Goal: Feedback & Contribution: Contribute content

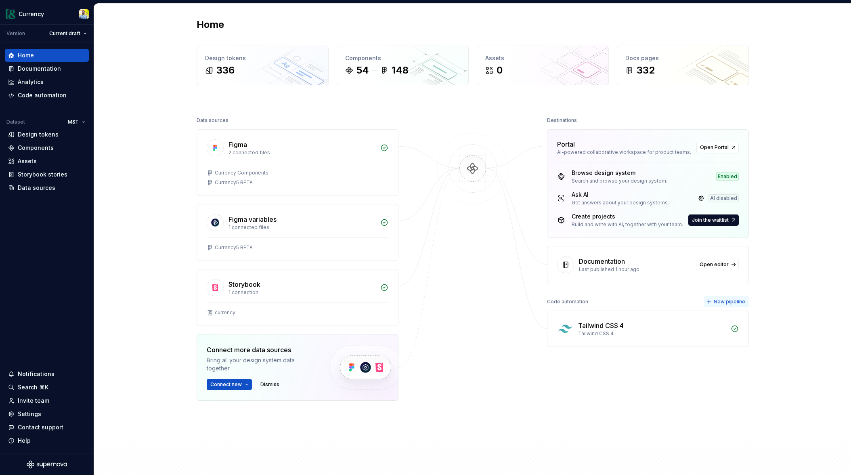
click at [728, 302] on span "New pipeline" at bounding box center [729, 301] width 31 height 6
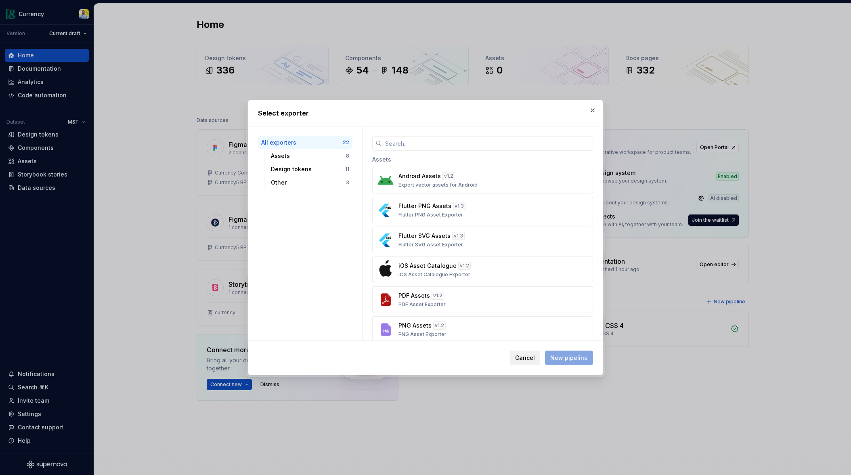
click at [524, 361] on span "Cancel" at bounding box center [525, 358] width 20 height 8
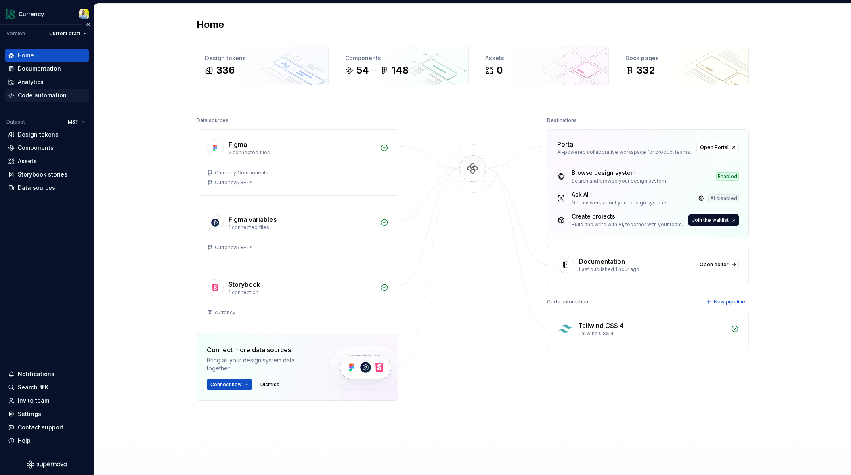
click at [50, 94] on div "Code automation" at bounding box center [42, 95] width 49 height 8
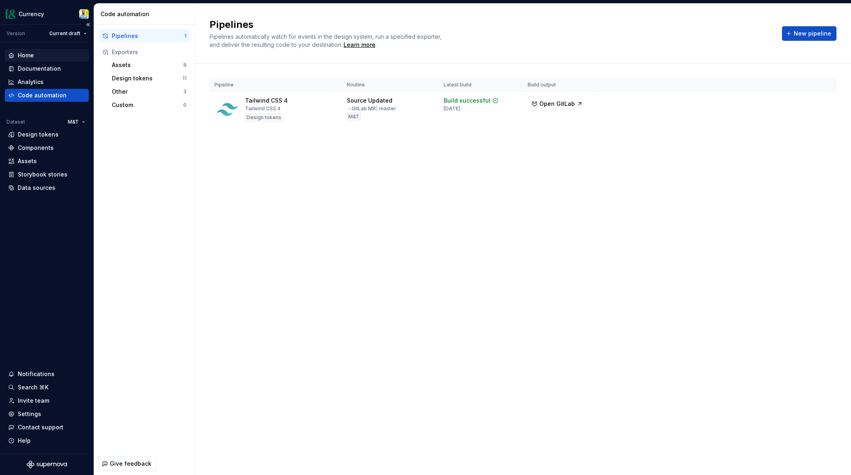
click at [31, 55] on div "Home" at bounding box center [26, 55] width 16 height 8
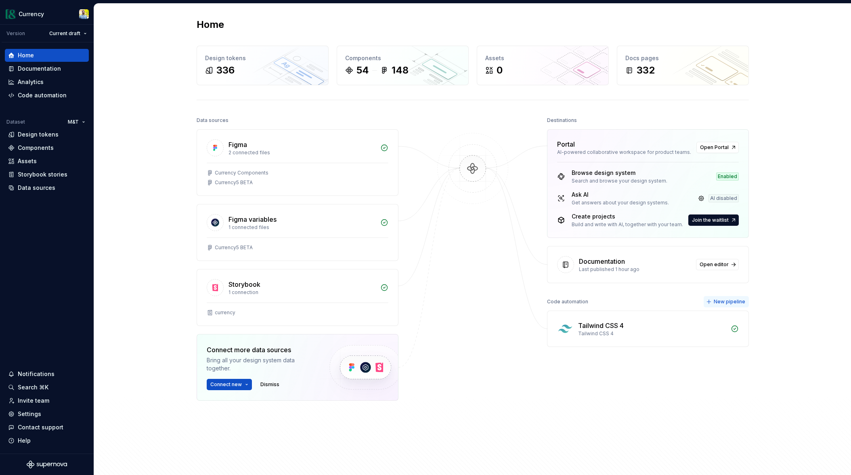
click at [736, 299] on span "New pipeline" at bounding box center [729, 301] width 31 height 6
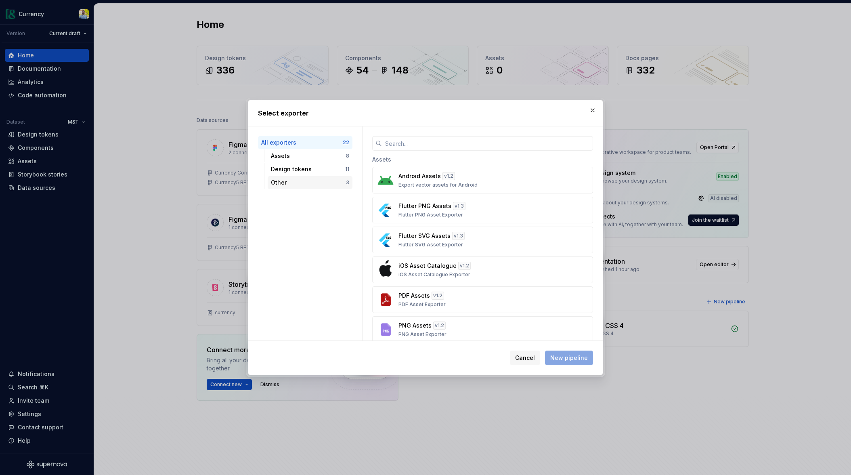
click at [322, 176] on div "Other 3" at bounding box center [310, 182] width 85 height 13
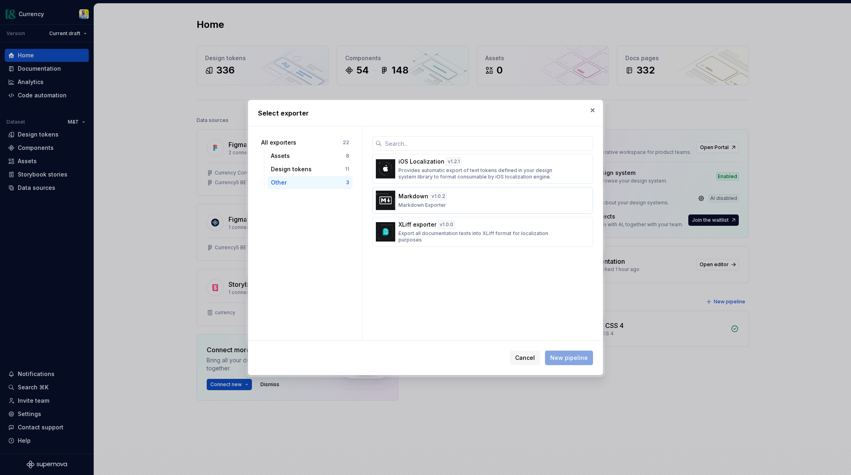
click at [415, 197] on p "Markdown" at bounding box center [413, 196] width 30 height 8
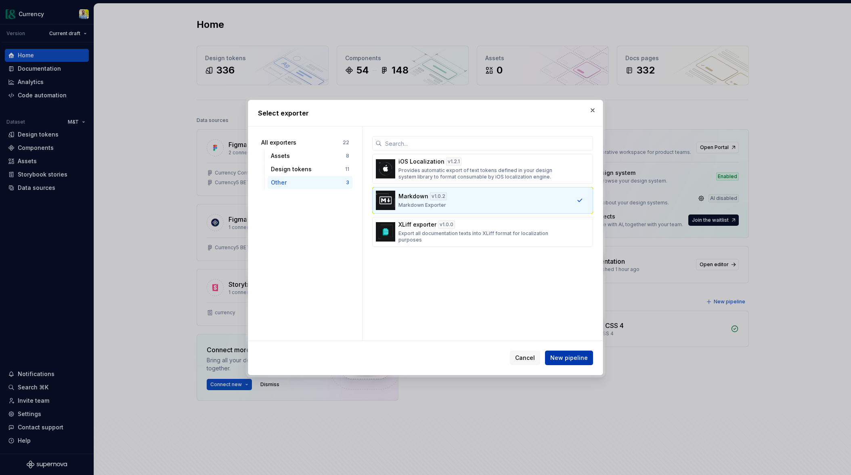
click at [575, 352] on button "New pipeline" at bounding box center [569, 357] width 48 height 15
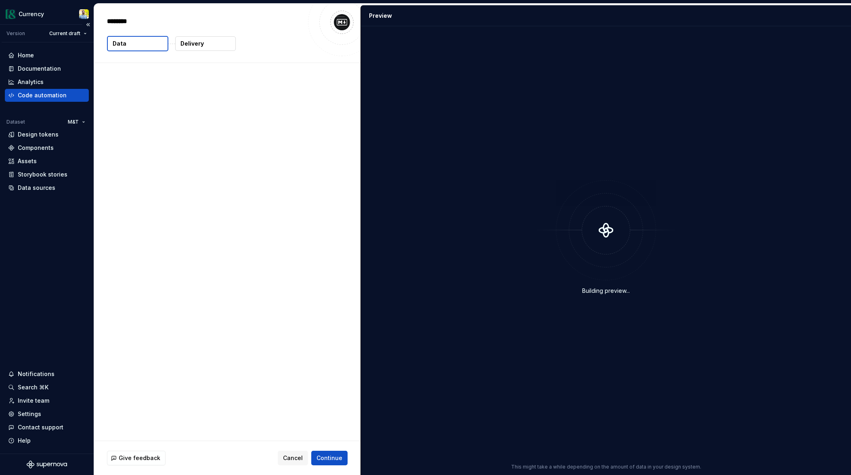
type textarea "*"
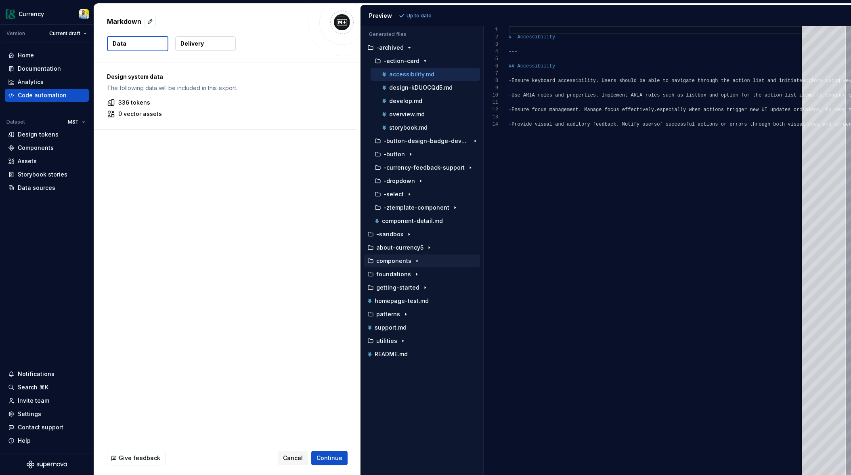
click at [417, 260] on icon "button" at bounding box center [417, 261] width 6 height 6
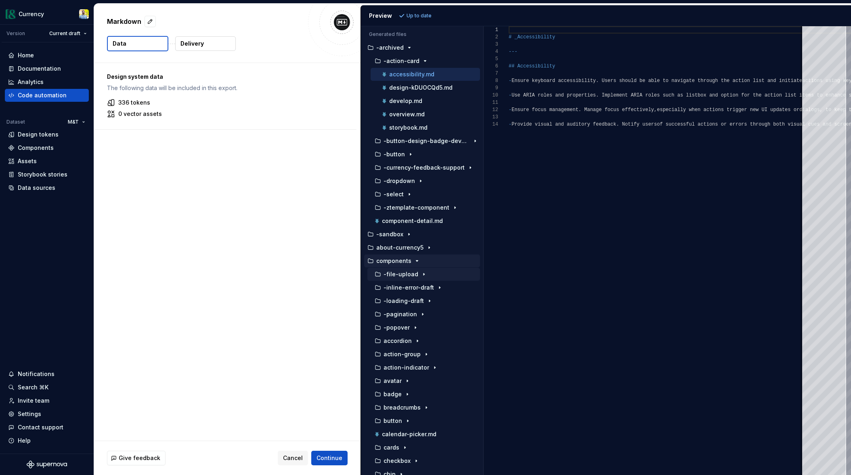
click at [421, 272] on icon "button" at bounding box center [424, 274] width 6 height 6
click at [424, 289] on p "accessibility-ly8j7vFm.md" at bounding box center [425, 287] width 73 height 6
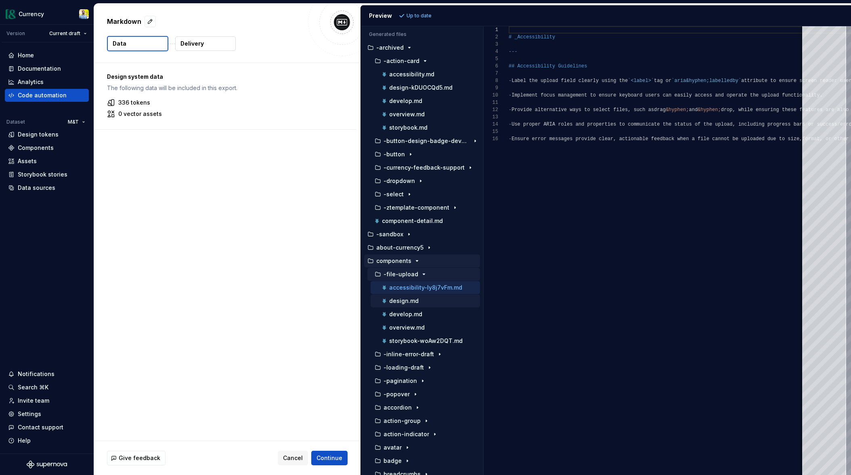
click at [420, 299] on div "design.md" at bounding box center [430, 301] width 100 height 8
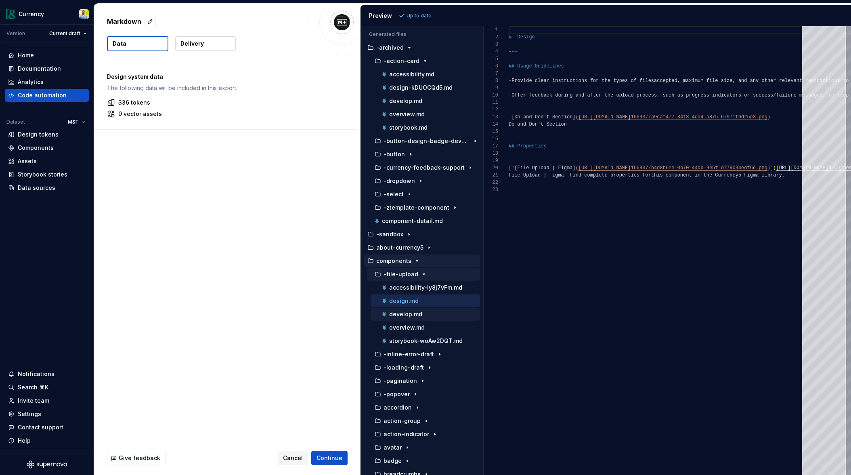
click at [425, 313] on div "develop.md" at bounding box center [430, 314] width 100 height 8
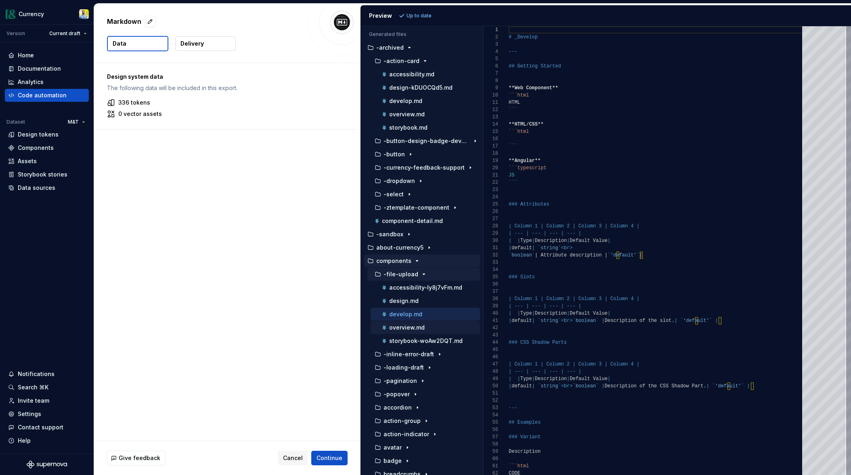
click at [407, 330] on p "overview.md" at bounding box center [407, 327] width 36 height 6
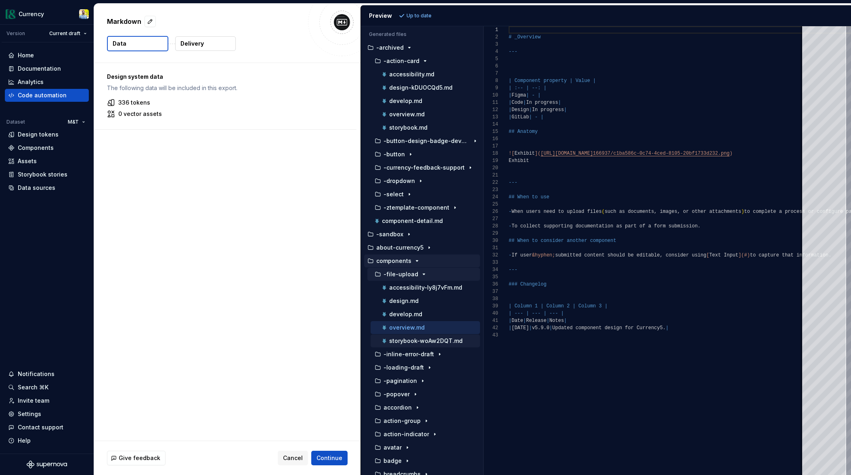
click at [417, 338] on p "storybook-woAw2DQT.md" at bounding box center [425, 340] width 73 height 6
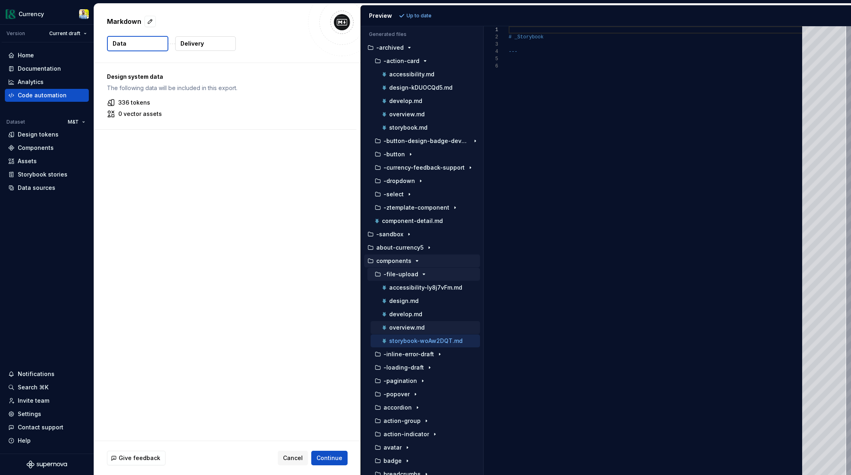
click at [415, 329] on p "overview.md" at bounding box center [407, 327] width 36 height 6
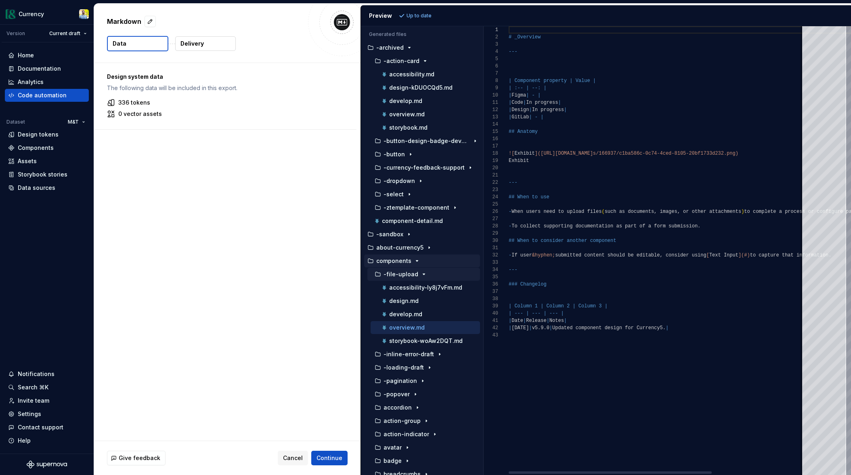
scroll to position [73, 0]
click at [409, 317] on div "develop.md" at bounding box center [425, 314] width 109 height 13
click at [414, 314] on p "develop.md" at bounding box center [405, 312] width 33 height 6
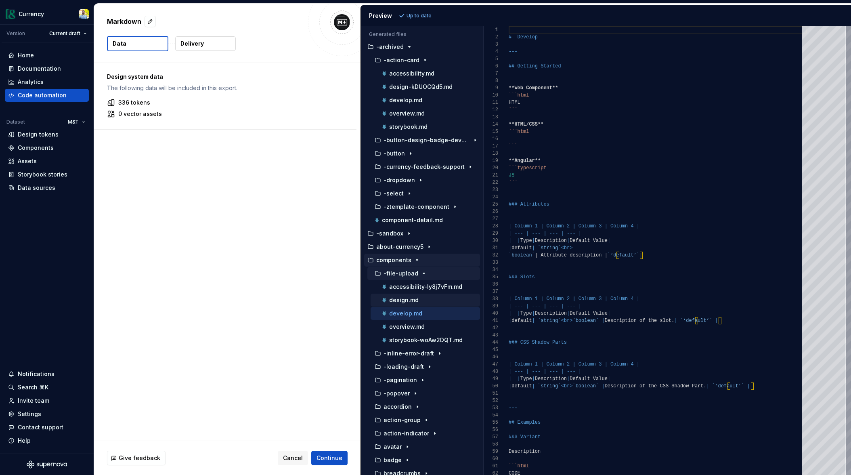
click at [404, 304] on button "design.md" at bounding box center [425, 300] width 109 height 9
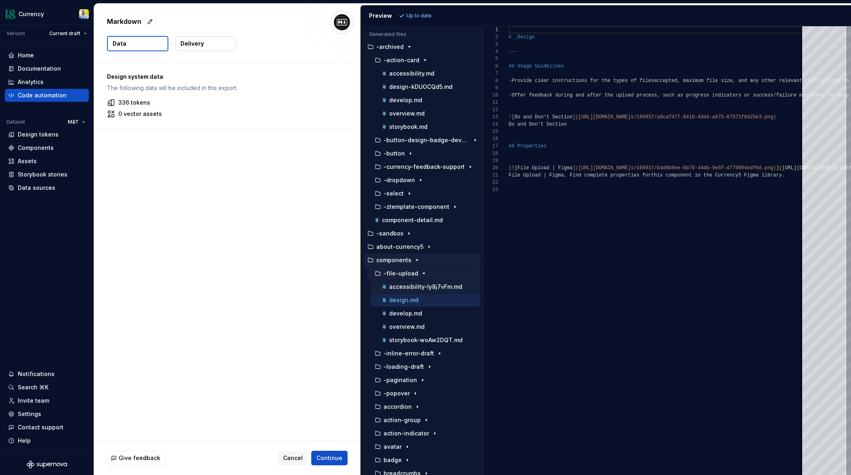
click at [416, 287] on p "accessibility-ly8j7vFm.md" at bounding box center [425, 286] width 73 height 6
type textarea "**********"
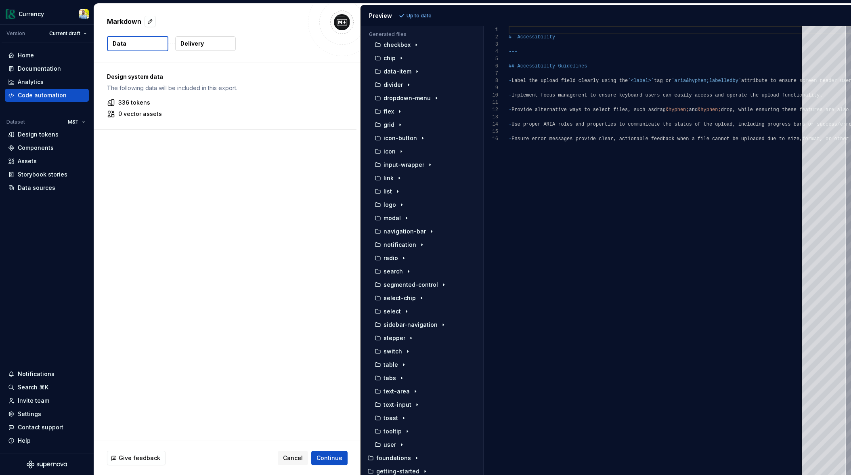
scroll to position [553, 0]
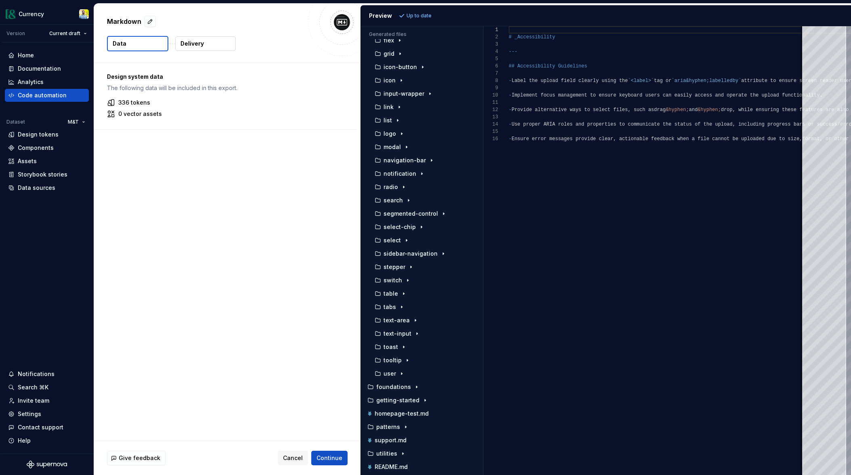
click at [199, 42] on p "Delivery" at bounding box center [191, 44] width 23 height 8
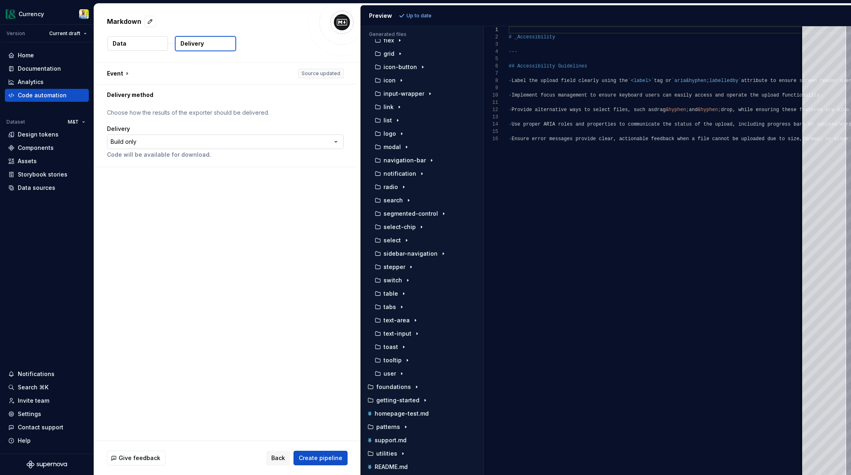
click at [193, 138] on html "**********" at bounding box center [425, 237] width 851 height 475
click at [255, 324] on html "**********" at bounding box center [425, 237] width 851 height 475
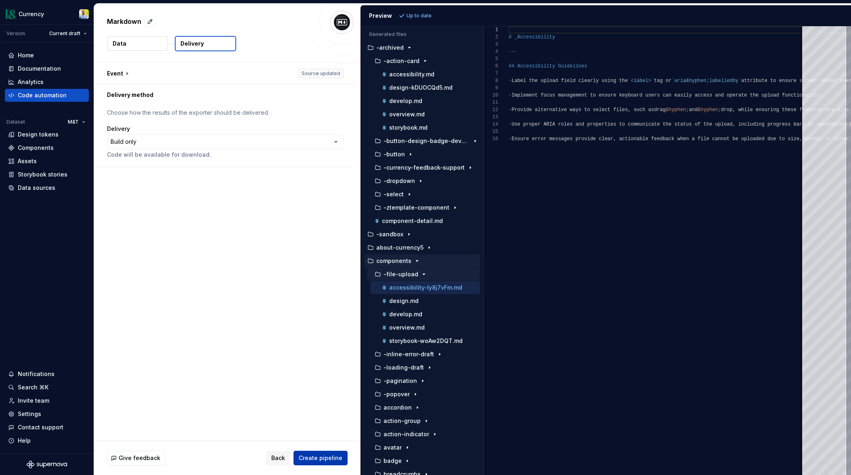
click at [329, 459] on span "Create pipeline" at bounding box center [321, 458] width 44 height 8
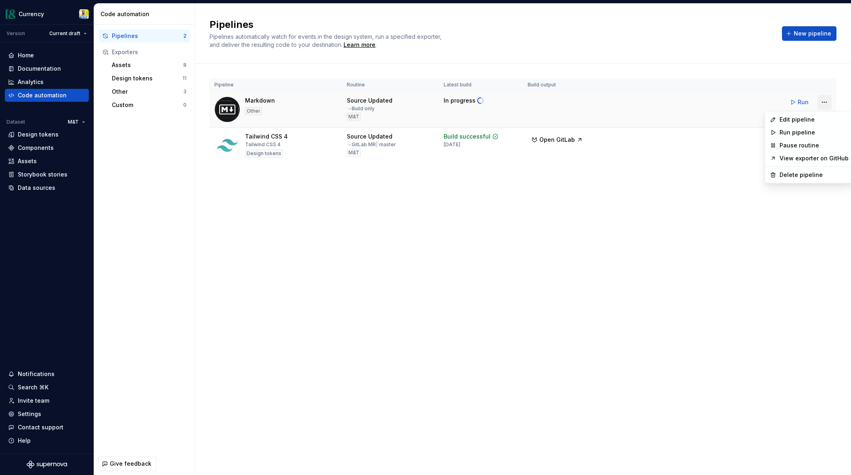
click at [827, 101] on html "Currency Version Current draft Home Documentation Analytics Code automation Dat…" at bounding box center [425, 237] width 851 height 475
click at [798, 122] on div "Edit pipeline" at bounding box center [814, 119] width 69 height 8
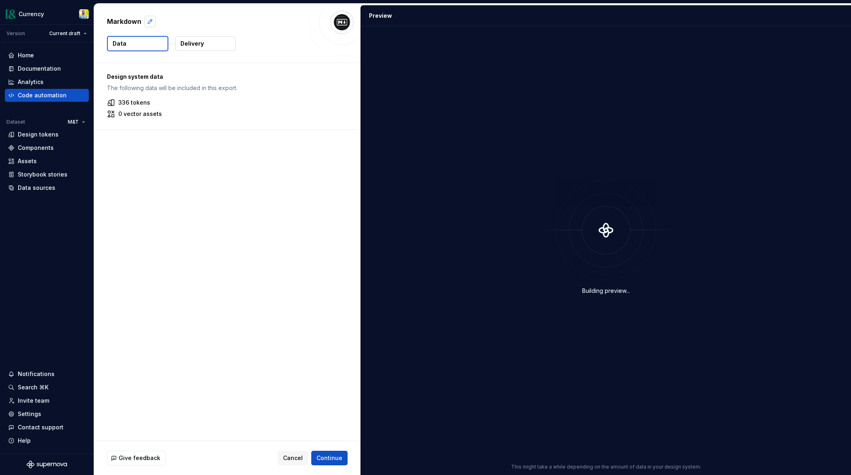
click at [146, 23] on button "button" at bounding box center [150, 21] width 11 height 11
click at [153, 100] on div "336 tokens" at bounding box center [225, 103] width 237 height 8
click at [300, 461] on span "Cancel" at bounding box center [293, 458] width 20 height 8
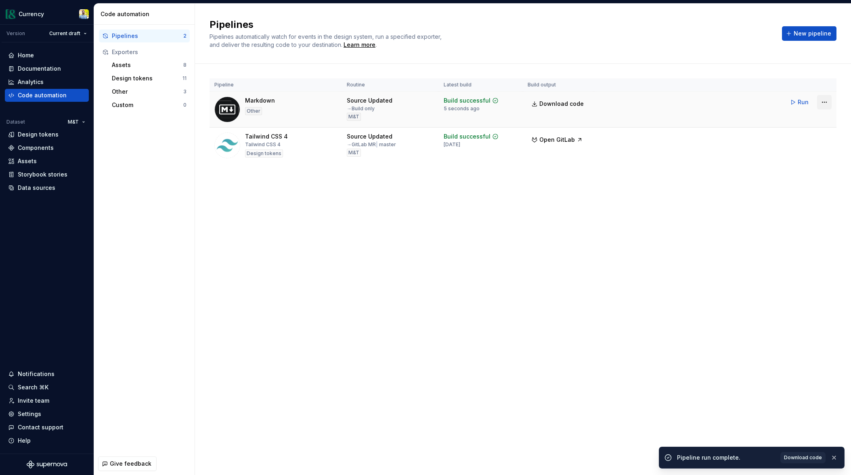
click at [826, 100] on html "Currency Version Current draft Home Documentation Analytics Code automation Dat…" at bounding box center [425, 237] width 851 height 475
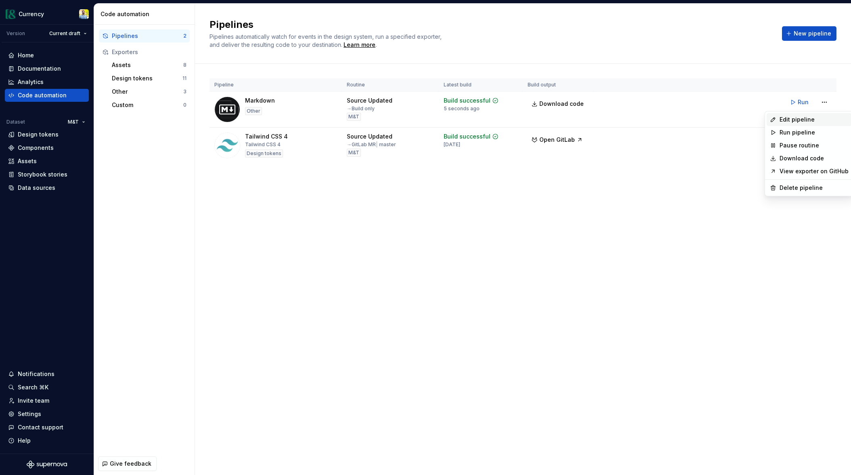
click at [789, 121] on div "Edit pipeline" at bounding box center [814, 119] width 69 height 8
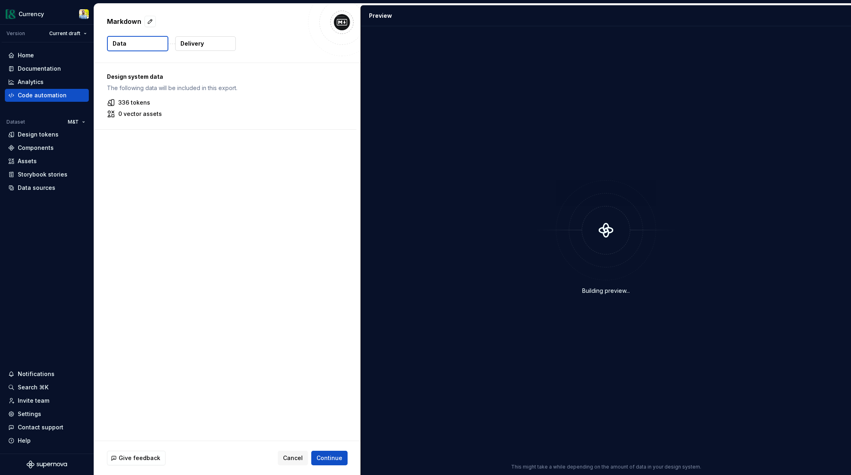
click at [234, 38] on button "Delivery" at bounding box center [205, 43] width 61 height 15
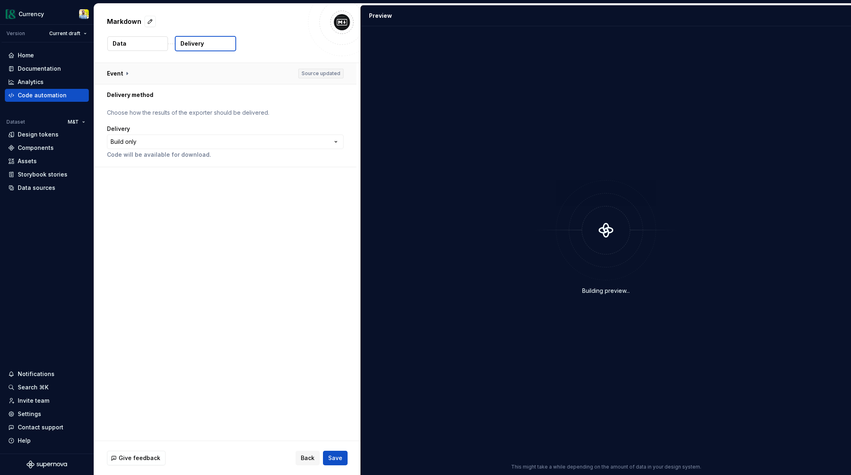
click at [124, 72] on button "button" at bounding box center [225, 73] width 262 height 21
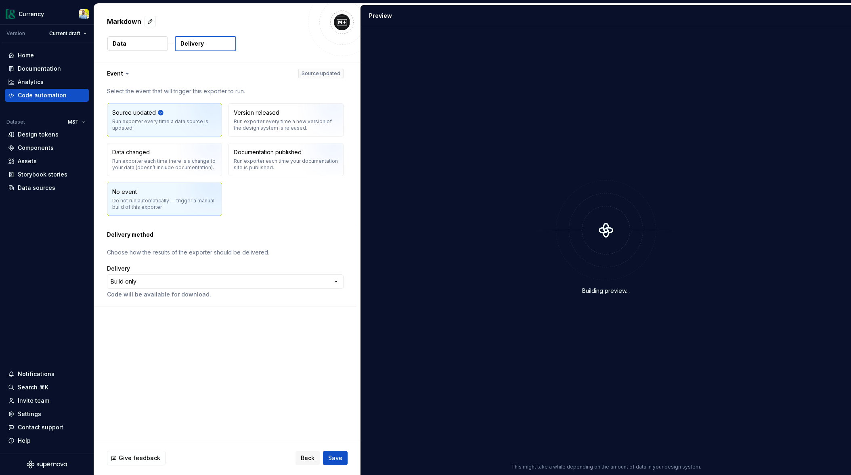
click at [155, 211] on div "No event Do not run automatically — trigger a manual build of this exporter." at bounding box center [164, 199] width 114 height 32
click at [334, 456] on span "Save" at bounding box center [335, 458] width 14 height 8
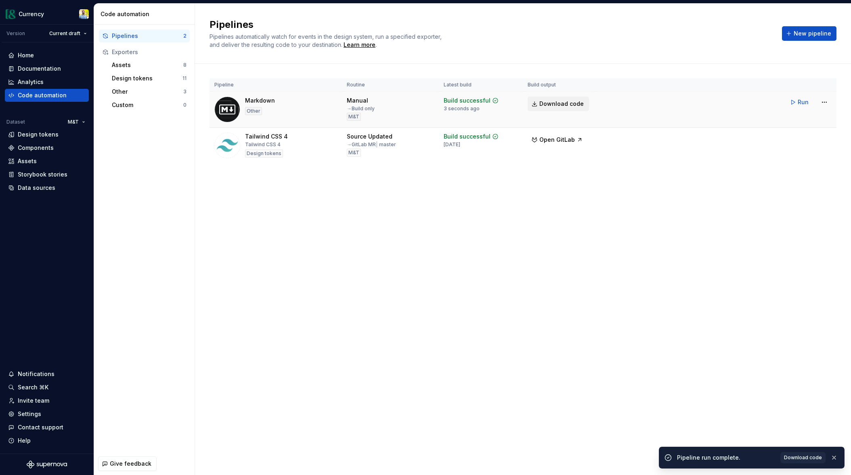
click at [575, 102] on span "Download code" at bounding box center [561, 104] width 44 height 8
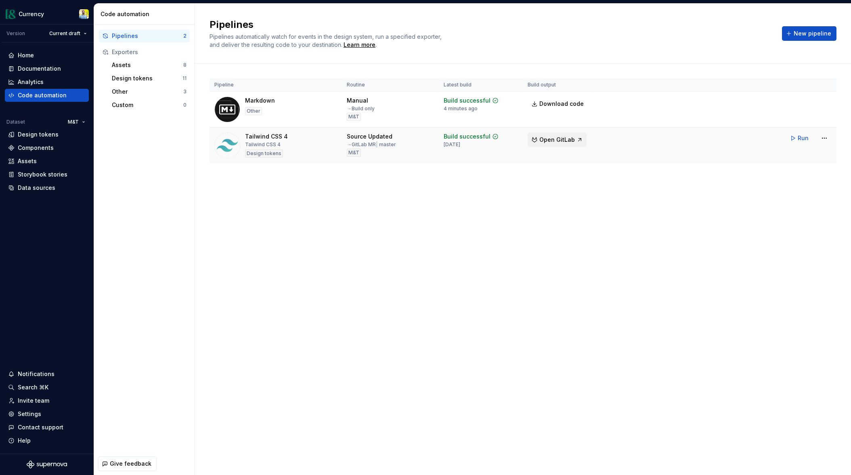
click at [556, 143] on span "Open GitLab" at bounding box center [557, 140] width 36 height 8
click at [820, 140] on html "Currency Version Current draft Home Documentation Analytics Code automation Dat…" at bounding box center [425, 237] width 851 height 475
click at [731, 236] on html "Currency Version Current draft Home Documentation Analytics Code automation Dat…" at bounding box center [425, 237] width 851 height 475
click at [827, 138] on html "Currency Version Current draft Home Documentation Analytics Code automation Dat…" at bounding box center [425, 237] width 851 height 475
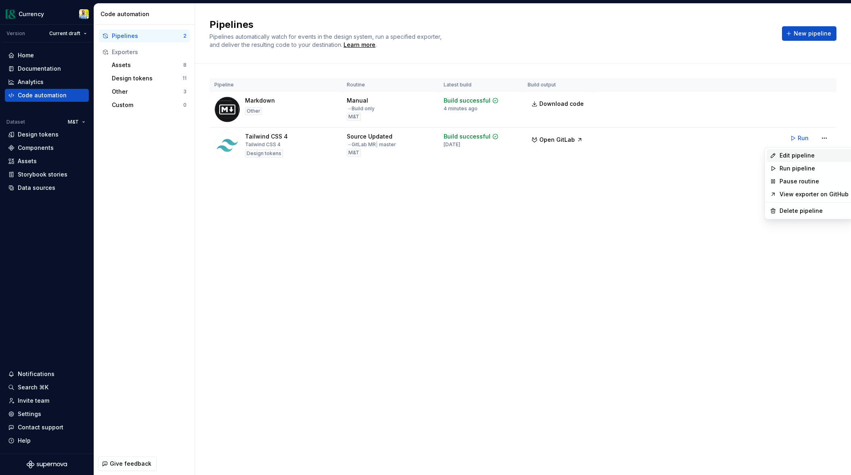
click at [805, 152] on div "Edit pipeline" at bounding box center [814, 155] width 69 height 8
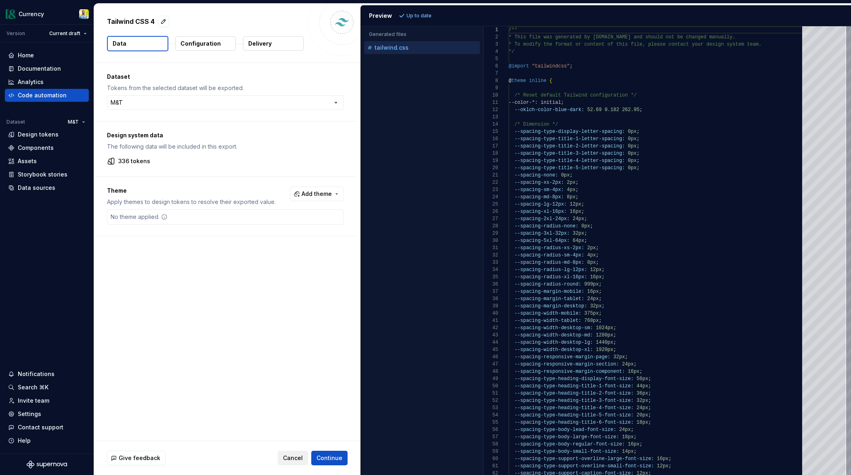
click at [298, 456] on span "Cancel" at bounding box center [293, 458] width 20 height 8
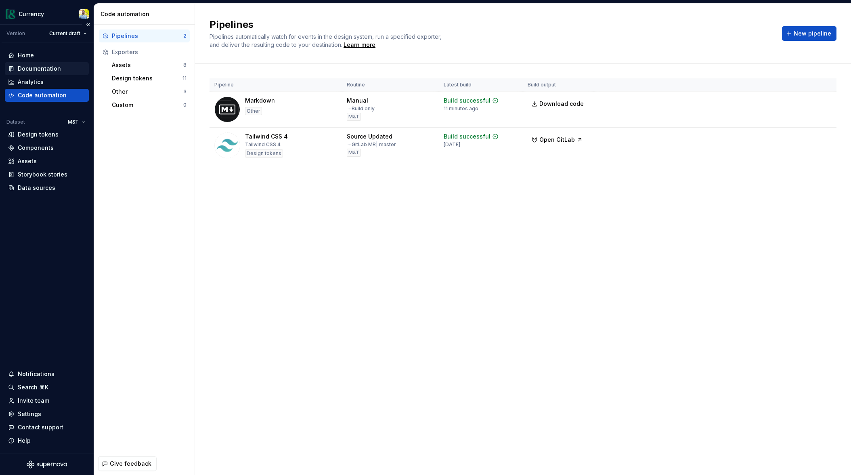
click at [50, 67] on div "Documentation" at bounding box center [39, 69] width 43 height 8
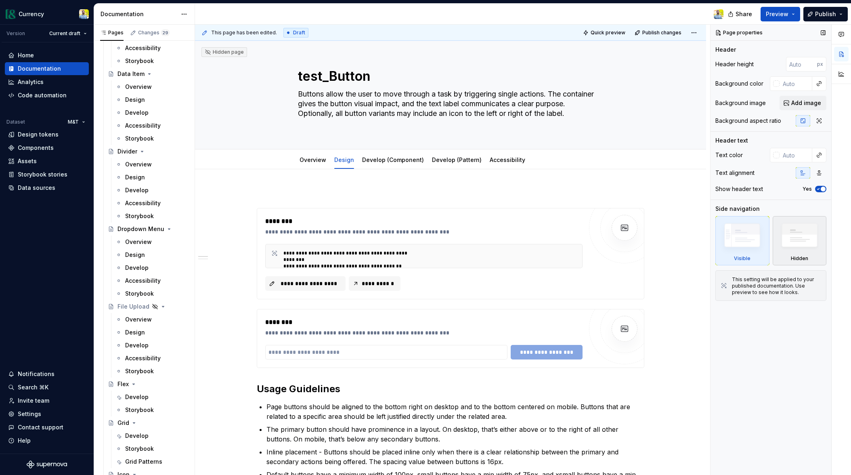
scroll to position [1675, 0]
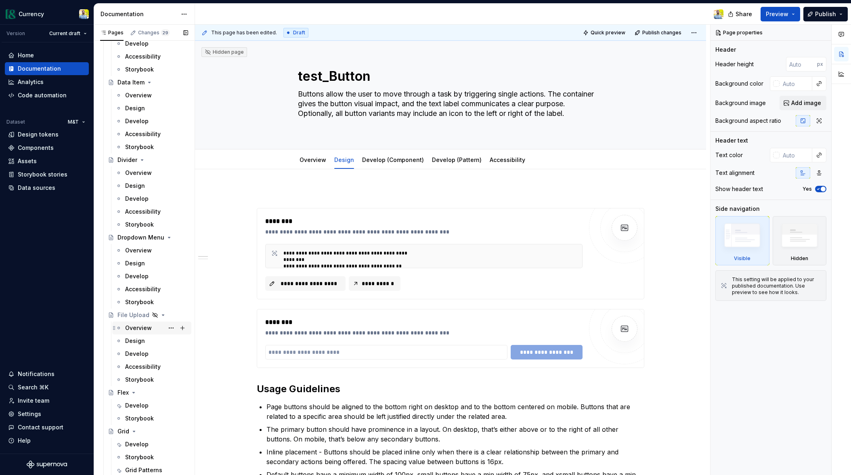
click at [140, 327] on div "Overview" at bounding box center [138, 328] width 27 height 8
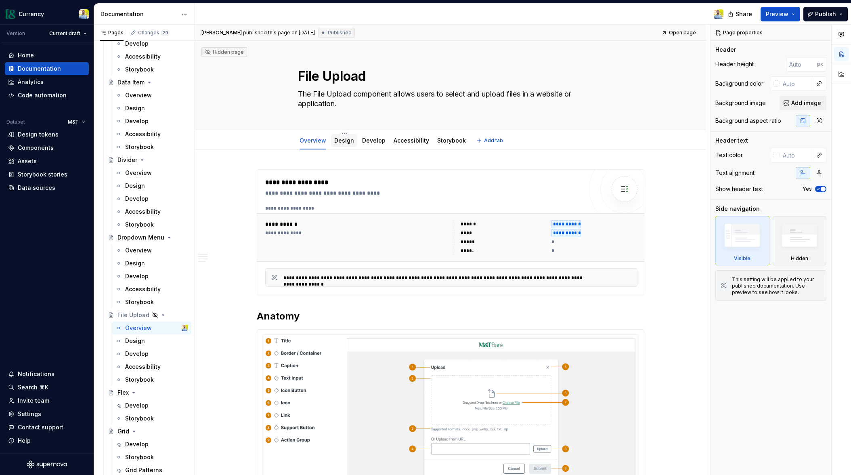
click at [346, 139] on link "Design" at bounding box center [344, 140] width 20 height 7
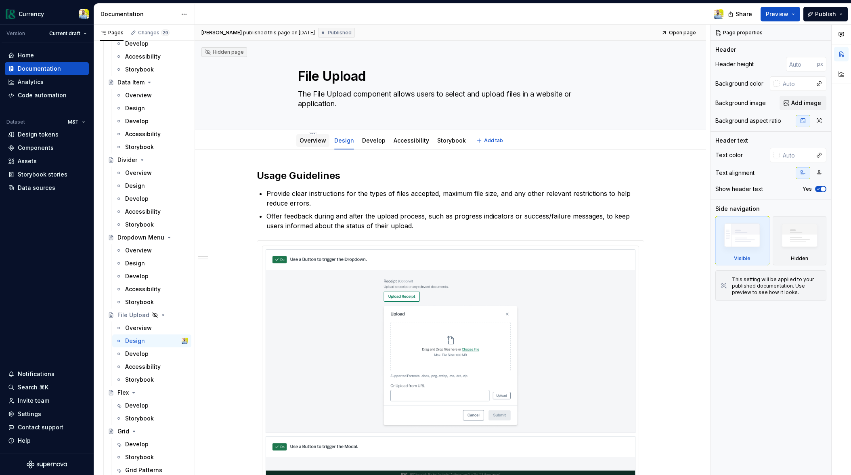
click at [309, 140] on link "Overview" at bounding box center [313, 140] width 27 height 7
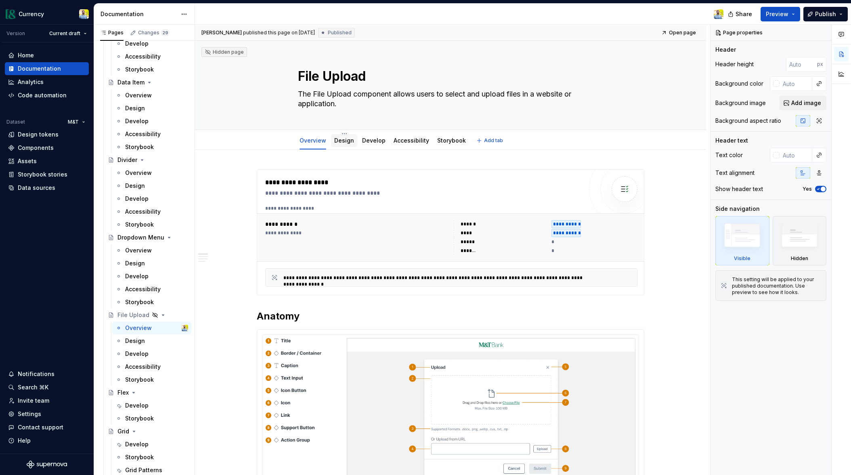
click at [341, 141] on link "Design" at bounding box center [344, 140] width 20 height 7
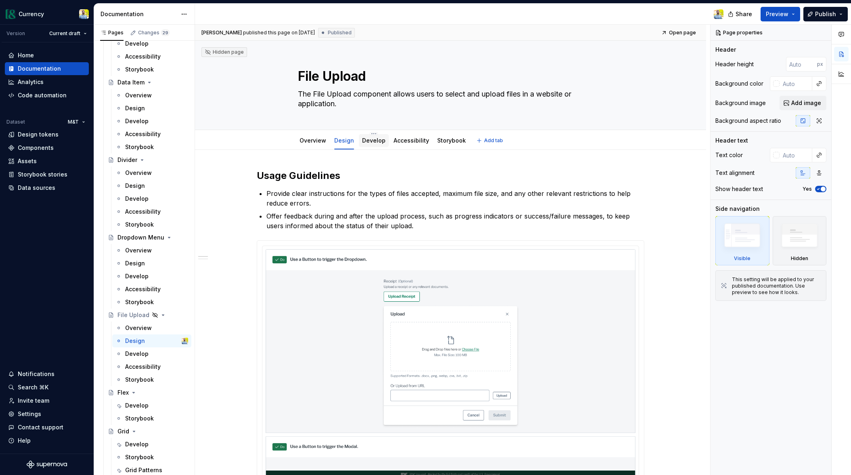
click at [379, 144] on div "Develop" at bounding box center [373, 140] width 23 height 8
click at [371, 143] on link "Develop" at bounding box center [373, 140] width 23 height 7
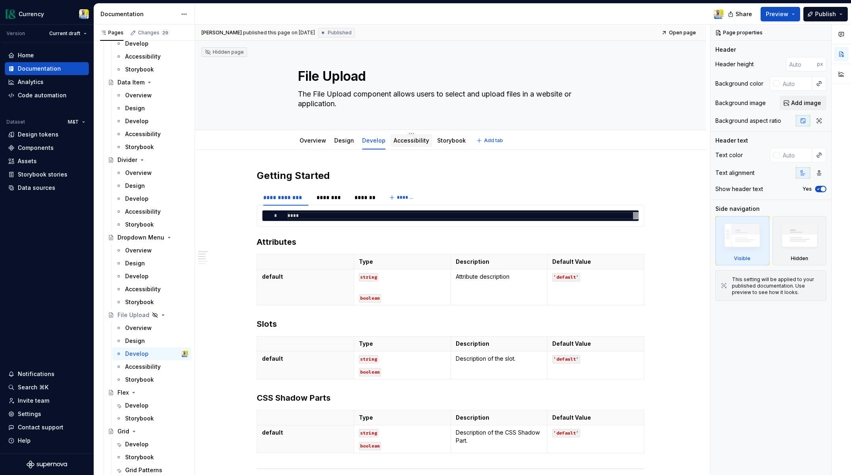
click at [401, 141] on link "Accessibility" at bounding box center [412, 140] width 36 height 7
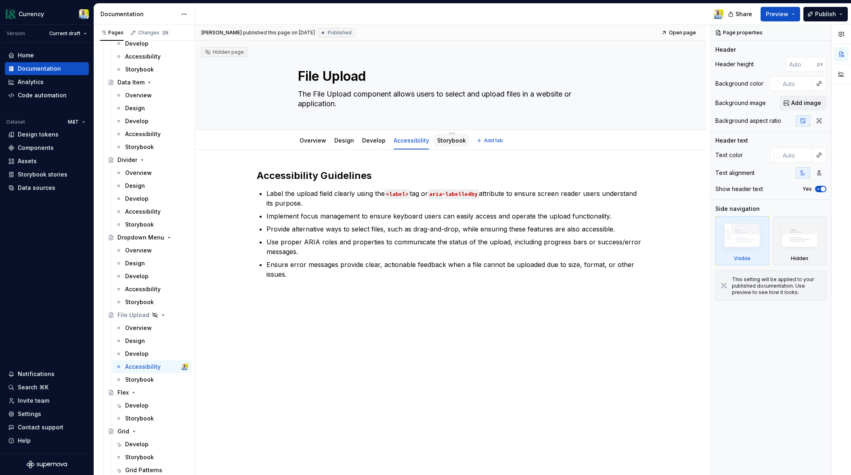
click at [451, 141] on link "Storybook" at bounding box center [451, 140] width 29 height 7
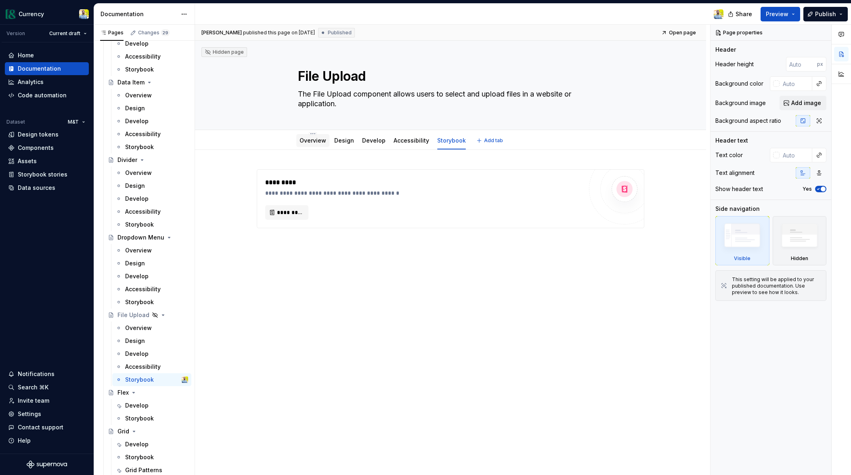
click at [302, 138] on link "Overview" at bounding box center [313, 140] width 27 height 7
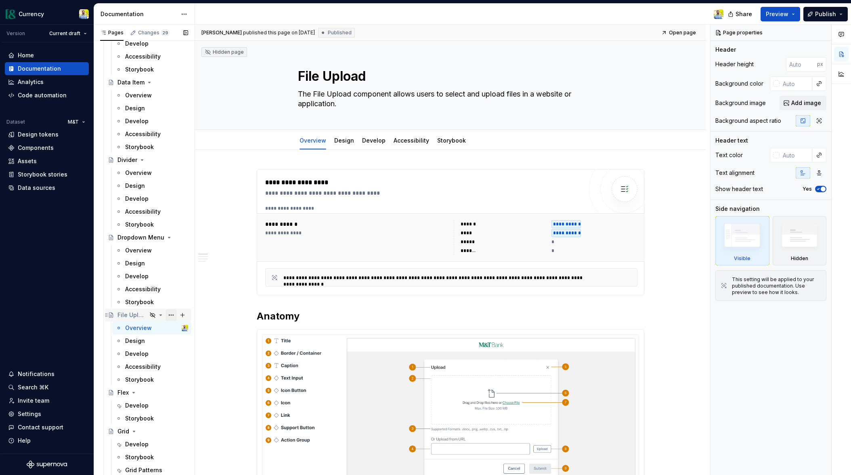
click at [170, 314] on button "Page tree" at bounding box center [171, 314] width 11 height 11
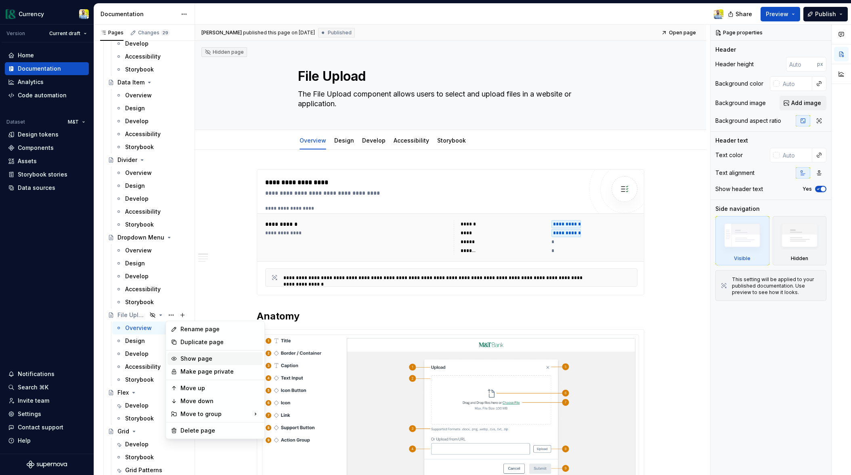
click at [188, 356] on div "Show page" at bounding box center [219, 358] width 79 height 8
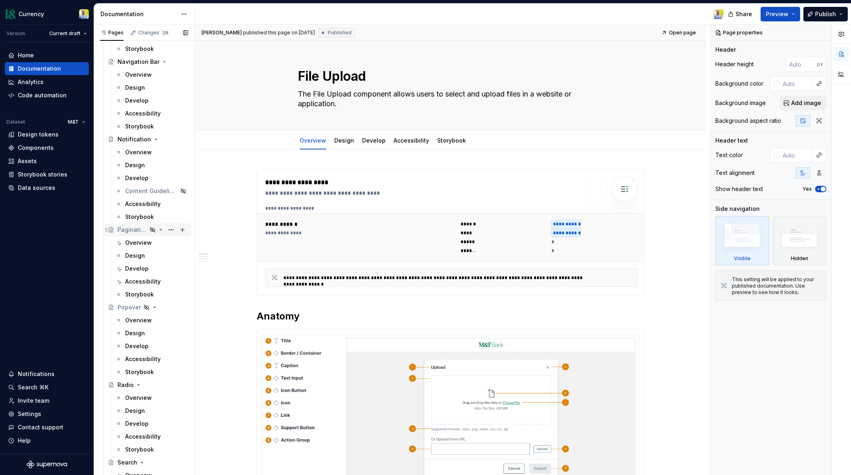
scroll to position [2704, 0]
click at [173, 229] on button "Page tree" at bounding box center [171, 229] width 11 height 11
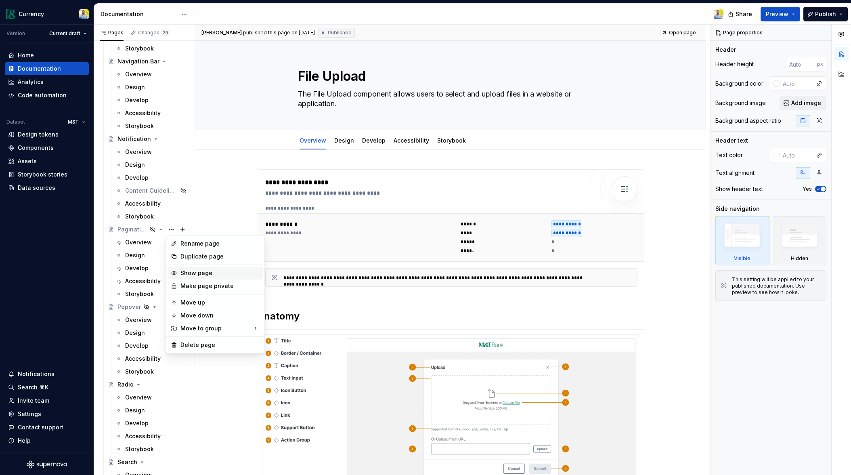
click at [205, 274] on div "Show page" at bounding box center [219, 273] width 79 height 8
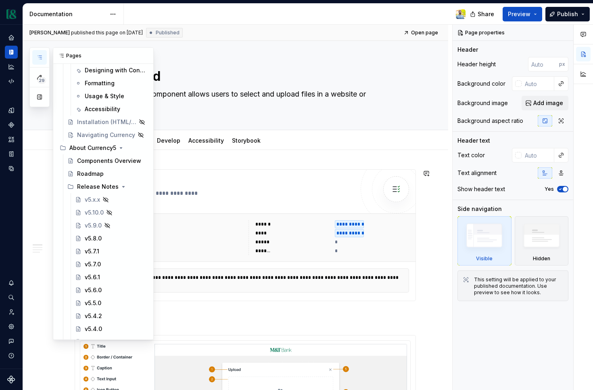
scroll to position [199, 0]
click at [99, 234] on div "v5.8.0" at bounding box center [93, 237] width 17 height 8
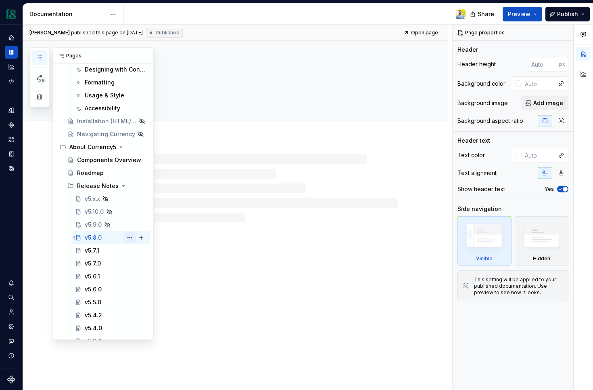
click at [130, 237] on button "Page tree" at bounding box center [129, 237] width 11 height 11
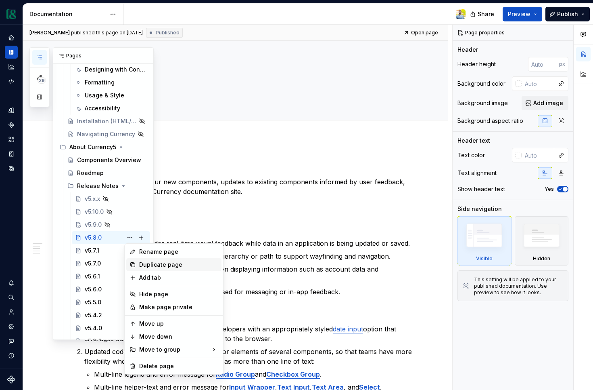
click at [150, 264] on div "Duplicate page" at bounding box center [178, 264] width 79 height 8
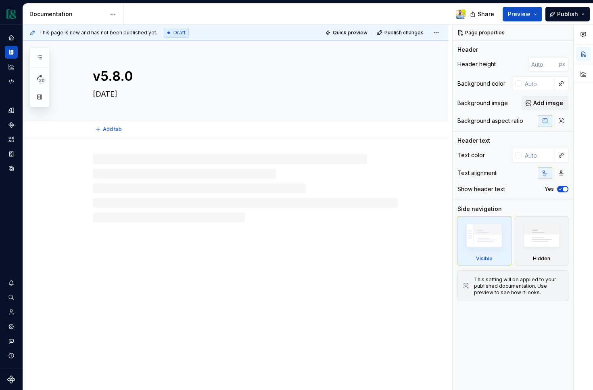
click at [134, 77] on textarea "v5.8.0" at bounding box center [243, 76] width 305 height 19
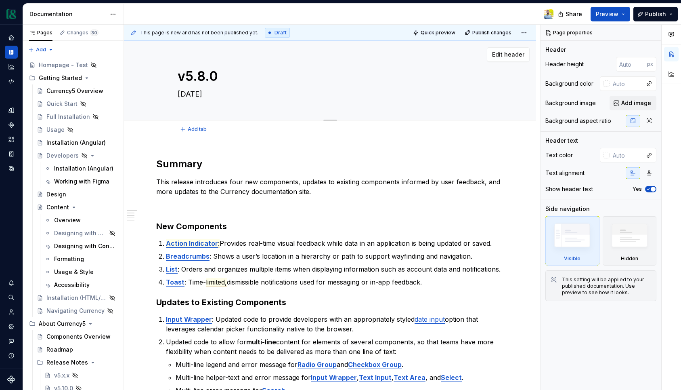
click at [218, 73] on textarea "v5.8.0" at bounding box center [328, 76] width 305 height 19
type textarea "*"
type textarea "v5.8."
type textarea "*"
type textarea "v5.8.1"
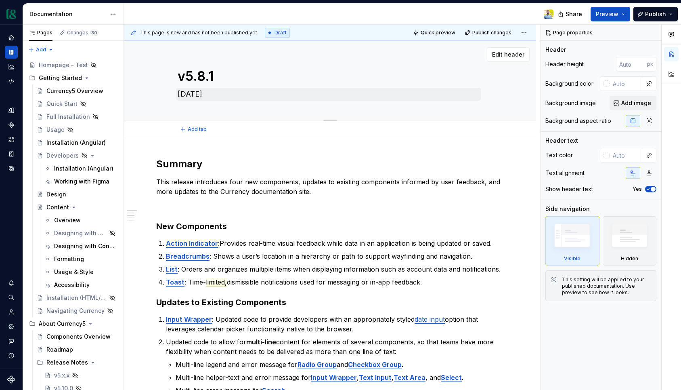
type textarea "*"
type textarea "v5.8.1"
click at [221, 92] on textarea "September 24, 2025" at bounding box center [328, 94] width 305 height 13
type textarea "*"
type textarea "O4, 2025"
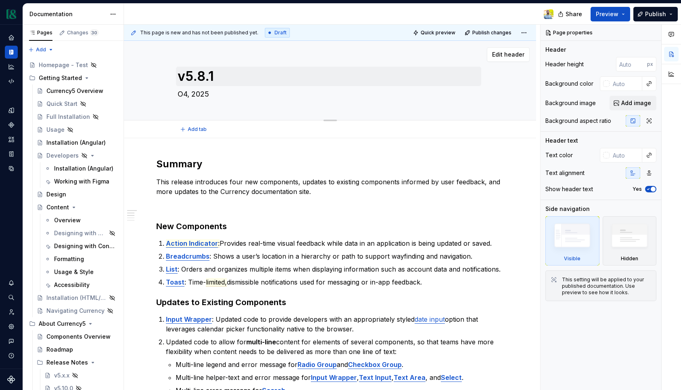
type textarea "*"
type textarea "Oc4, 2025"
type textarea "*"
type textarea "Oct4, 2025"
type textarea "*"
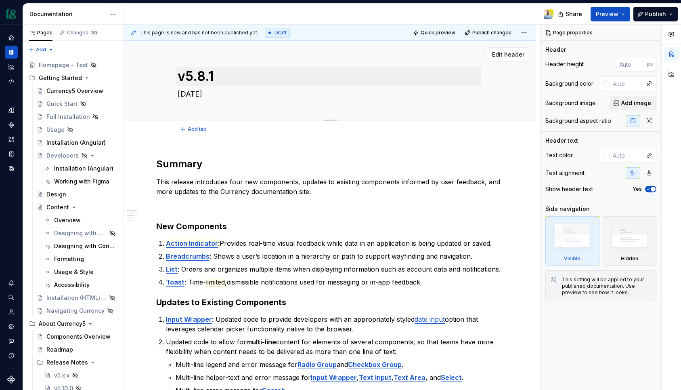
type textarea "Octo4, 2025"
type textarea "*"
type textarea "Octob4, 2025"
type textarea "*"
type textarea "Octobe4, 2025"
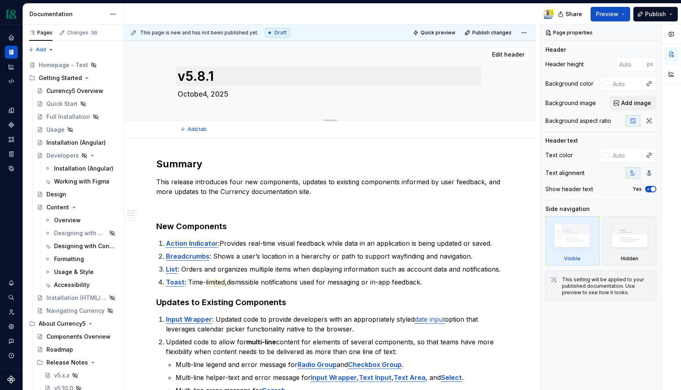
type textarea "*"
type textarea "October4, 2025"
type textarea "*"
type textarea "October 4, 2025"
type textarea "*"
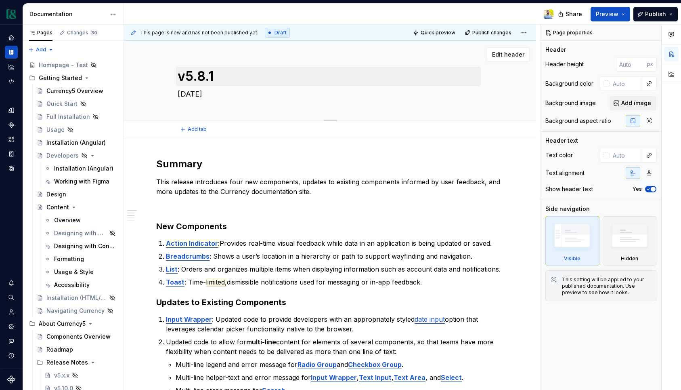
type textarea "October 14, 2025"
type textarea "*"
type textarea "October 14, 2025"
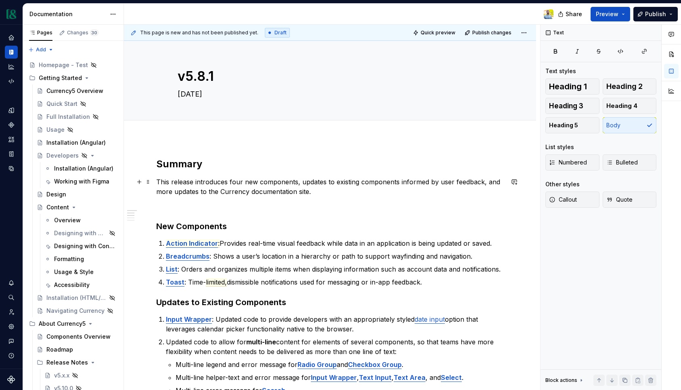
click at [244, 179] on p "This release introduces four new components, updates to existing components inf…" at bounding box center [330, 186] width 348 height 19
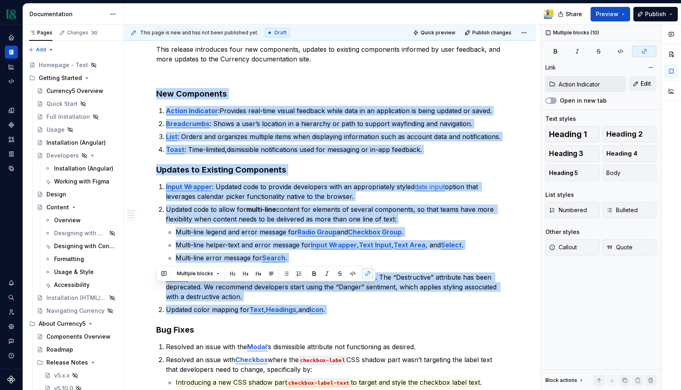
scroll to position [351, 0]
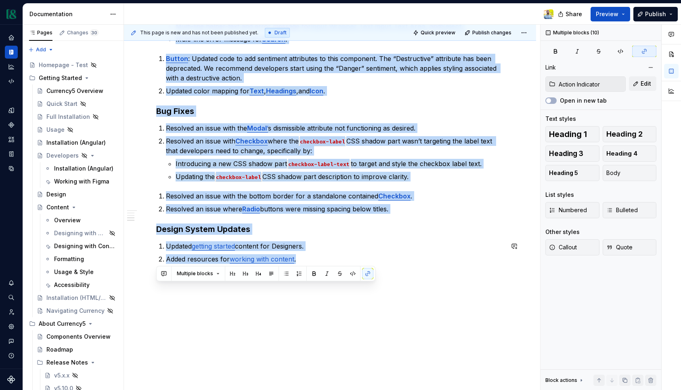
drag, startPoint x: 157, startPoint y: 94, endPoint x: 321, endPoint y: 268, distance: 239.6
click at [321, 268] on div "Summary This release introduces four new components, updates to existing compon…" at bounding box center [330, 40] width 348 height 467
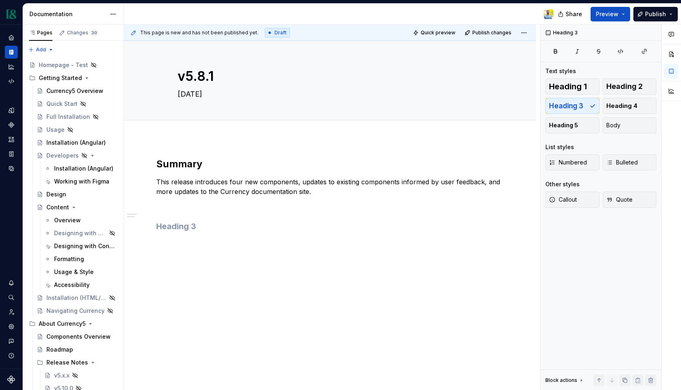
scroll to position [0, 0]
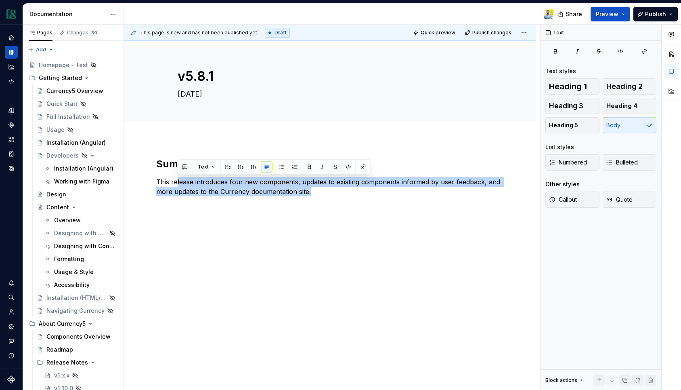
type textarea "*"
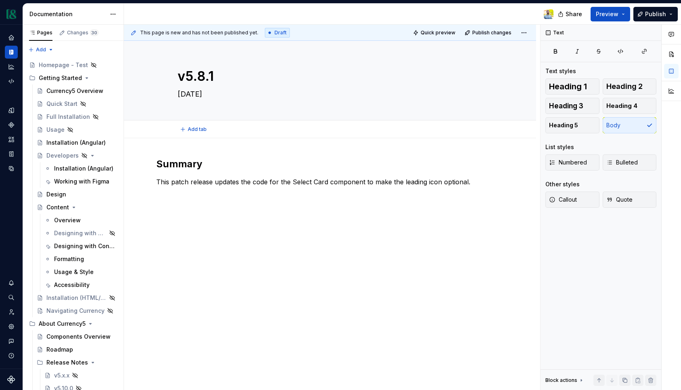
type textarea "*"
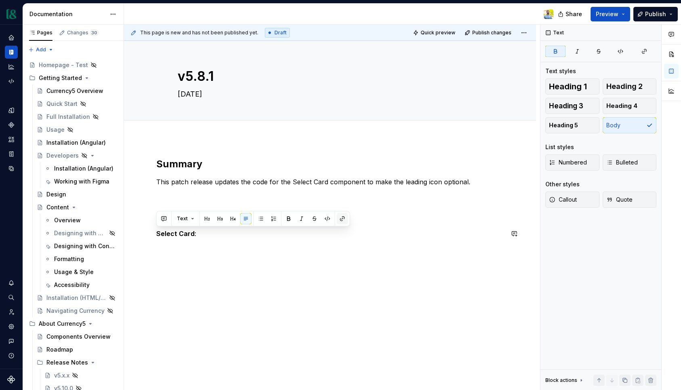
click at [341, 219] on button "button" at bounding box center [342, 218] width 11 height 11
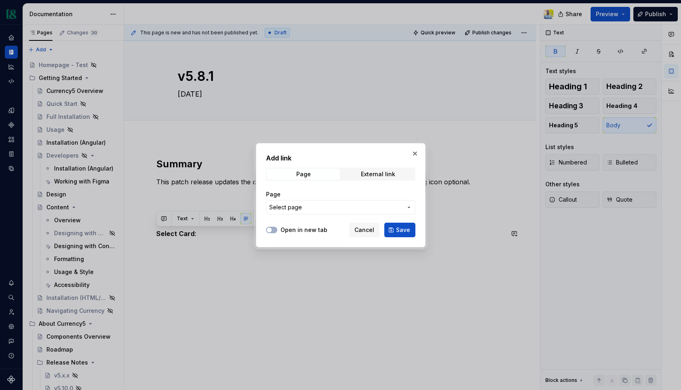
click at [333, 206] on span "Select page" at bounding box center [335, 207] width 133 height 8
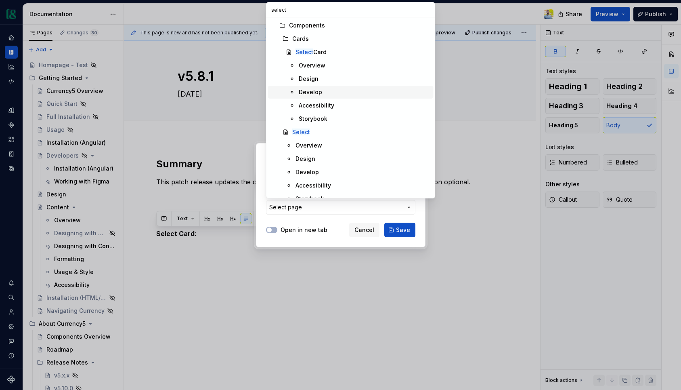
type input "select"
click at [323, 93] on div "Develop" at bounding box center [365, 92] width 132 height 8
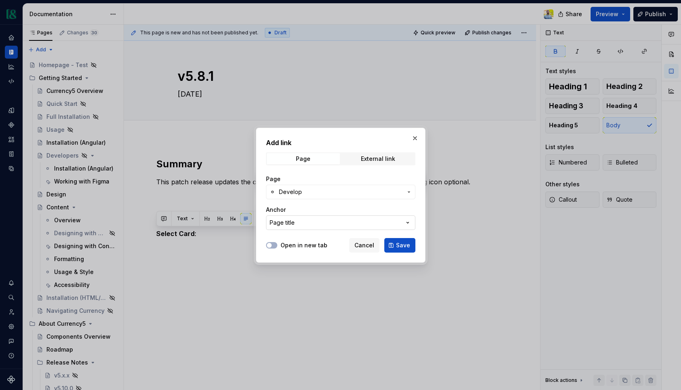
click at [387, 221] on button "Page title" at bounding box center [340, 222] width 149 height 15
click at [387, 221] on div "Add link Page External link Page Develop Anchor Page title Open in new tab Canc…" at bounding box center [340, 195] width 681 height 390
click at [404, 247] on span "Save" at bounding box center [403, 245] width 14 height 8
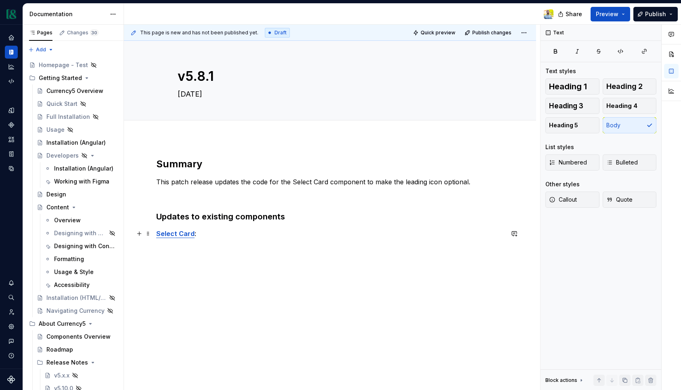
click at [231, 238] on p "Select Card :" at bounding box center [330, 233] width 348 height 10
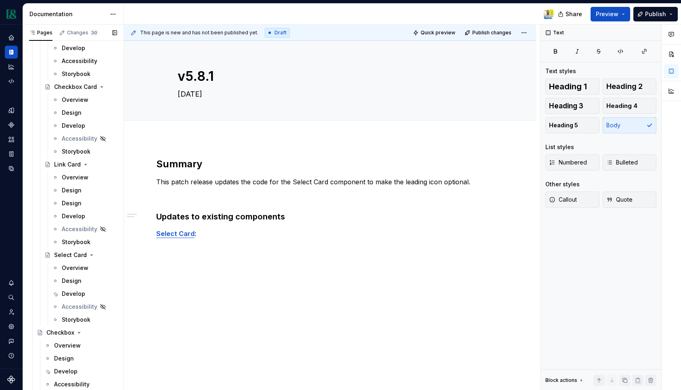
scroll to position [1276, 0]
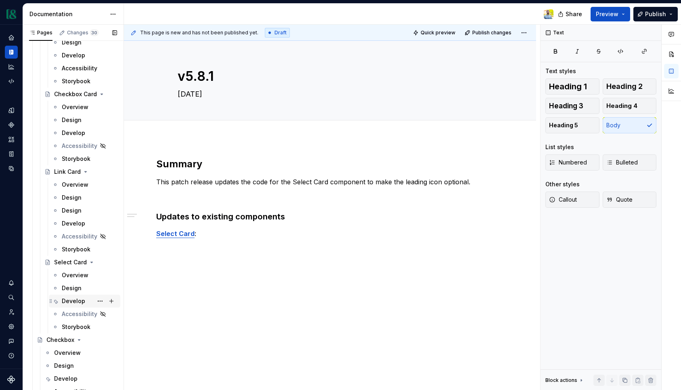
click at [72, 303] on div "Develop" at bounding box center [73, 301] width 23 height 8
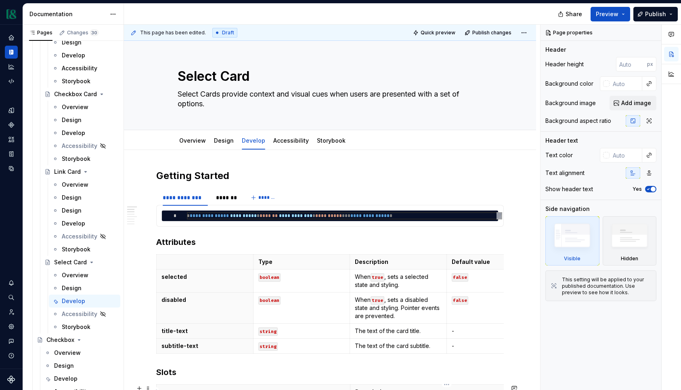
type textarea "*"
